Goal: Navigation & Orientation: Find specific page/section

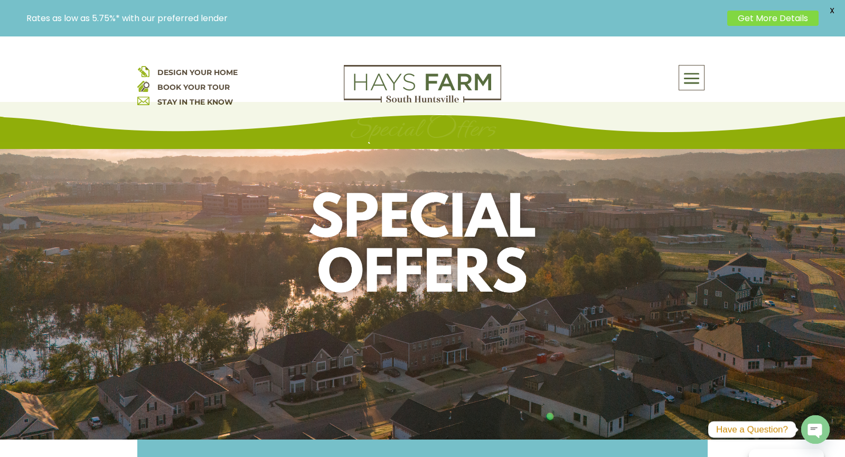
scroll to position [21, 0]
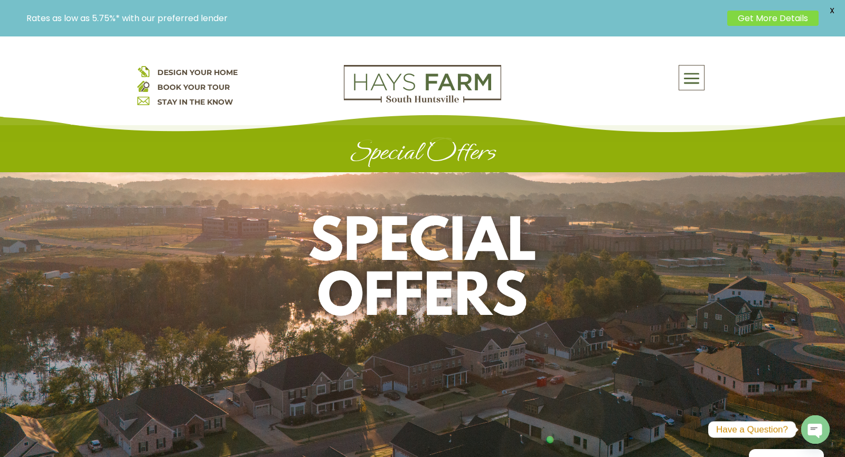
click at [699, 75] on span at bounding box center [692, 79] width 25 height 24
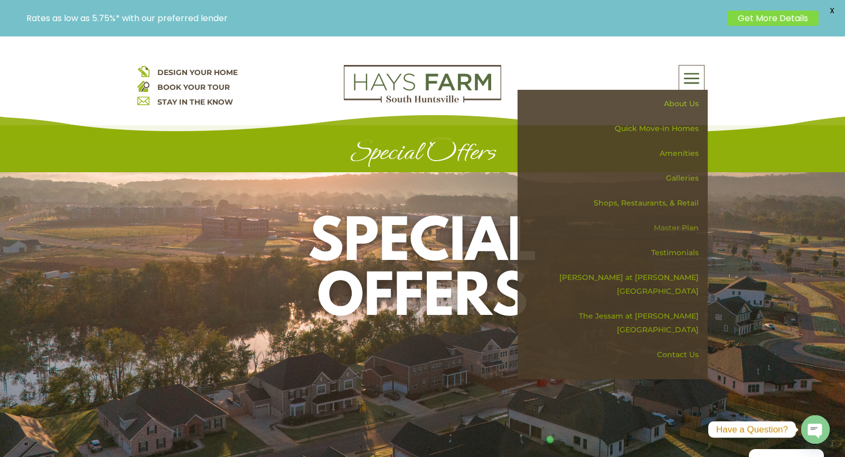
click at [681, 224] on link "Master Plan" at bounding box center [616, 228] width 183 height 25
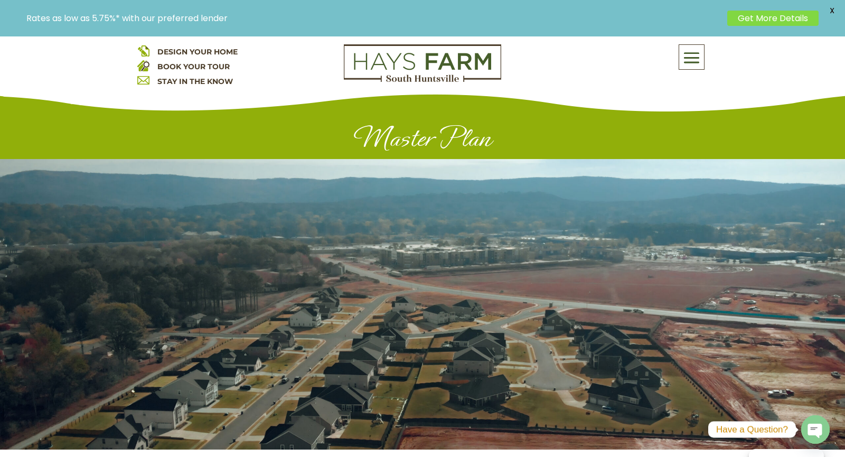
click at [484, 236] on div at bounding box center [422, 304] width 845 height 291
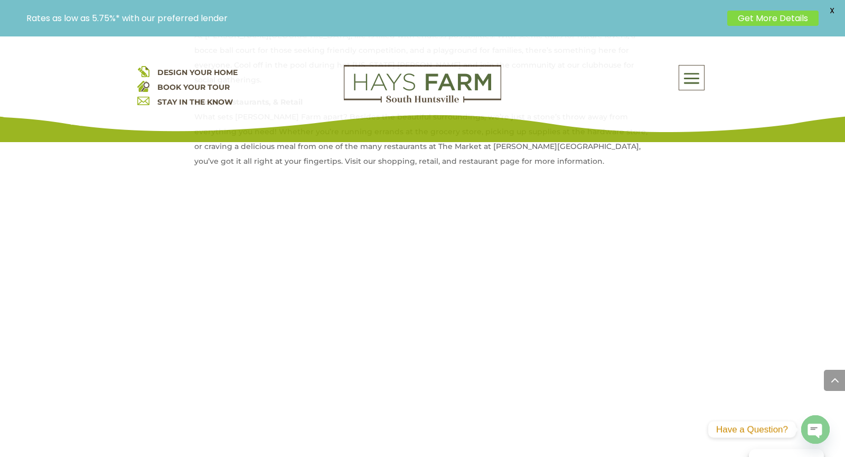
scroll to position [804, 0]
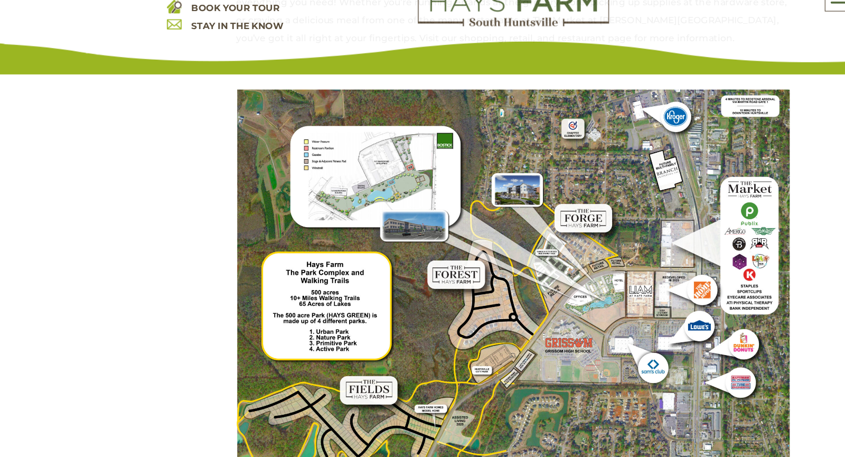
scroll to position [844, 0]
